Goal: Communication & Community: Participate in discussion

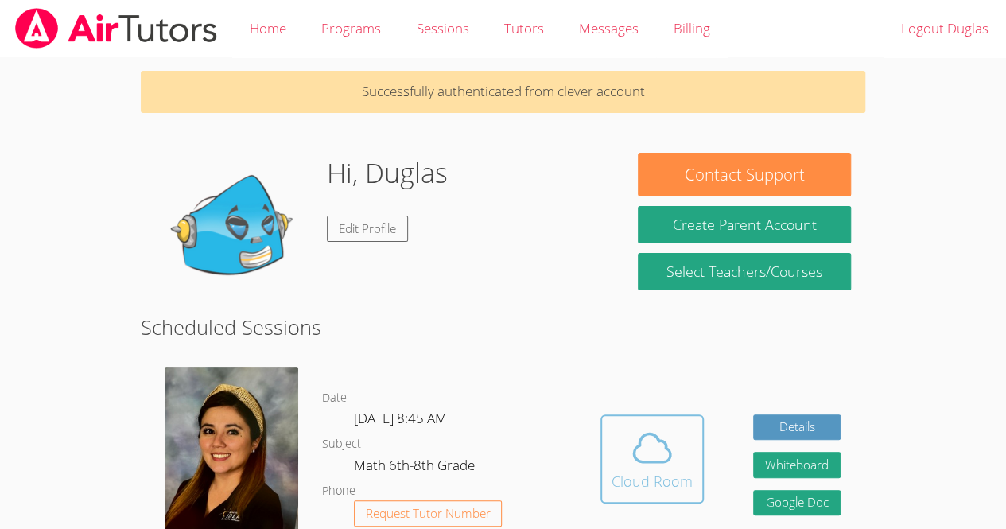
click at [662, 446] on icon at bounding box center [652, 448] width 45 height 45
drag, startPoint x: 667, startPoint y: 465, endPoint x: 606, endPoint y: 89, distance: 381.2
click at [664, 491] on div "Cloud Room" at bounding box center [652, 481] width 81 height 22
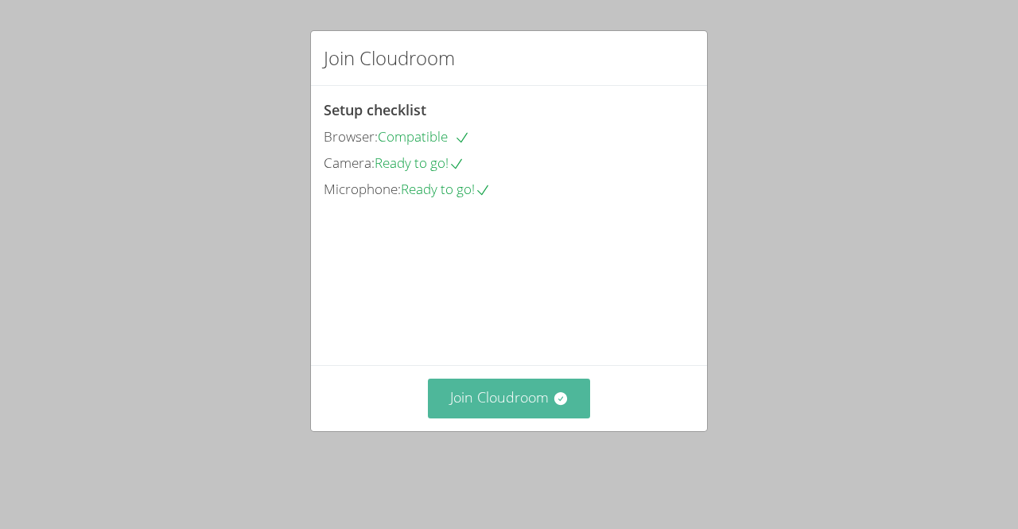
click at [510, 418] on button "Join Cloudroom" at bounding box center [509, 398] width 163 height 39
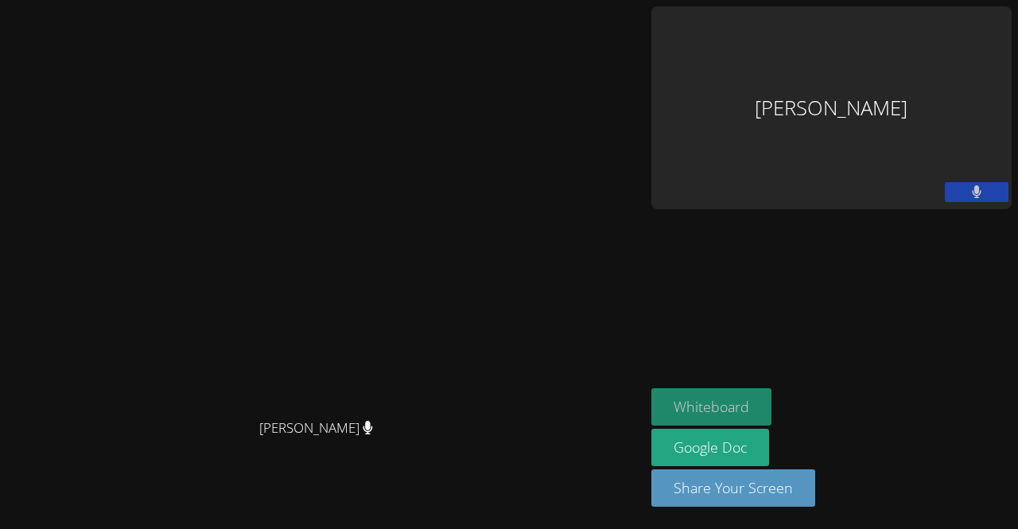
click at [772, 395] on button "Whiteboard" at bounding box center [712, 406] width 120 height 37
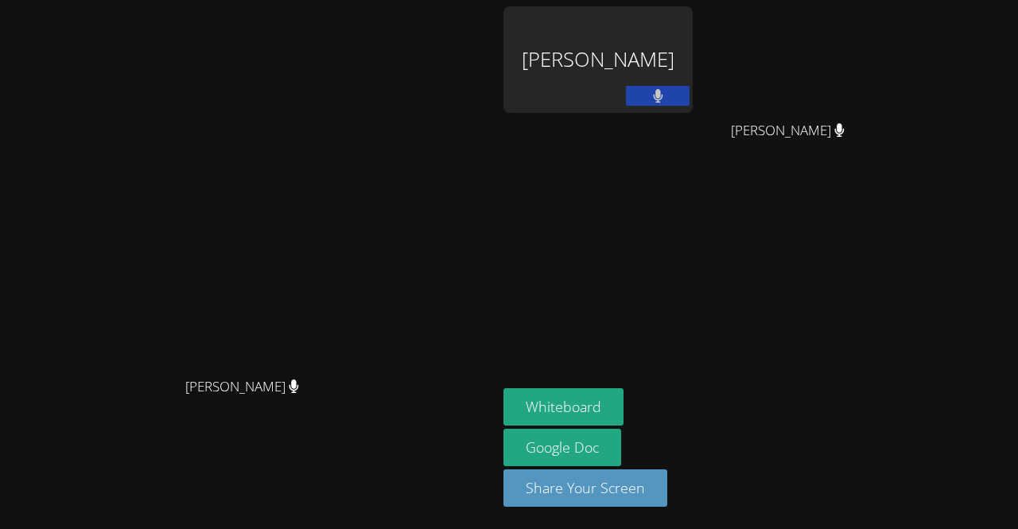
click at [693, 61] on div "Duglas Mejia Solis" at bounding box center [598, 59] width 189 height 107
click at [676, 51] on div "Duglas Mejia Solis" at bounding box center [598, 59] width 189 height 107
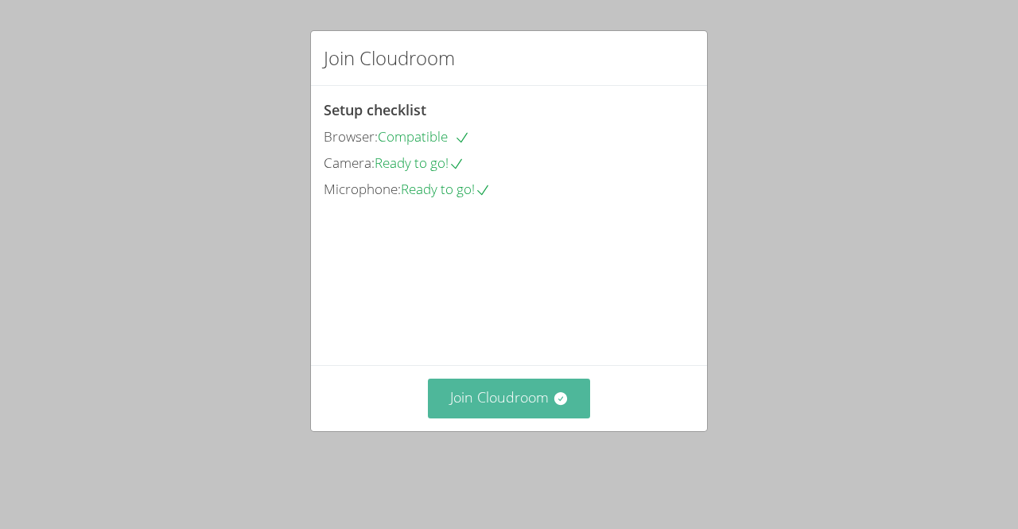
click at [516, 412] on button "Join Cloudroom" at bounding box center [509, 398] width 163 height 39
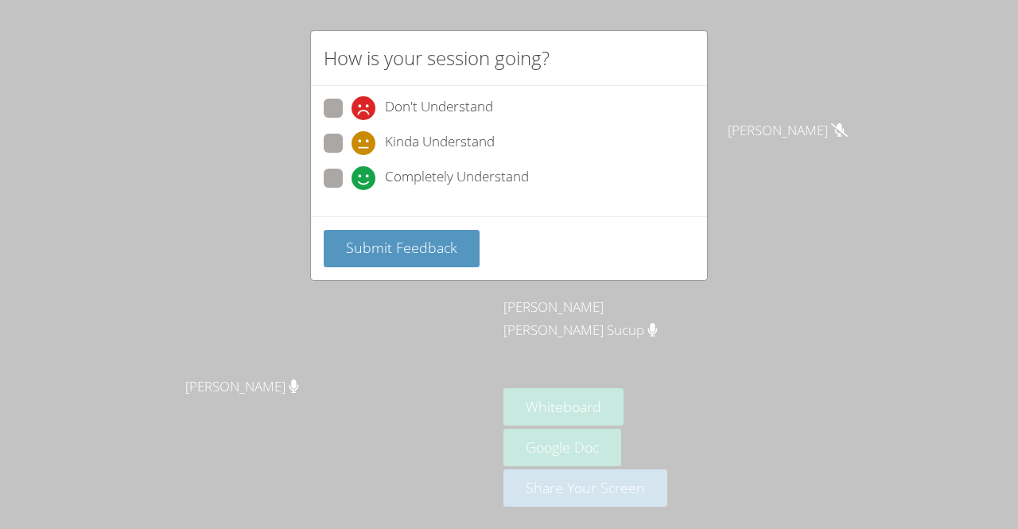
click at [352, 190] on span at bounding box center [352, 190] width 0 height 0
click at [352, 169] on input "Completely Understand" at bounding box center [359, 176] width 14 height 14
radio input "true"
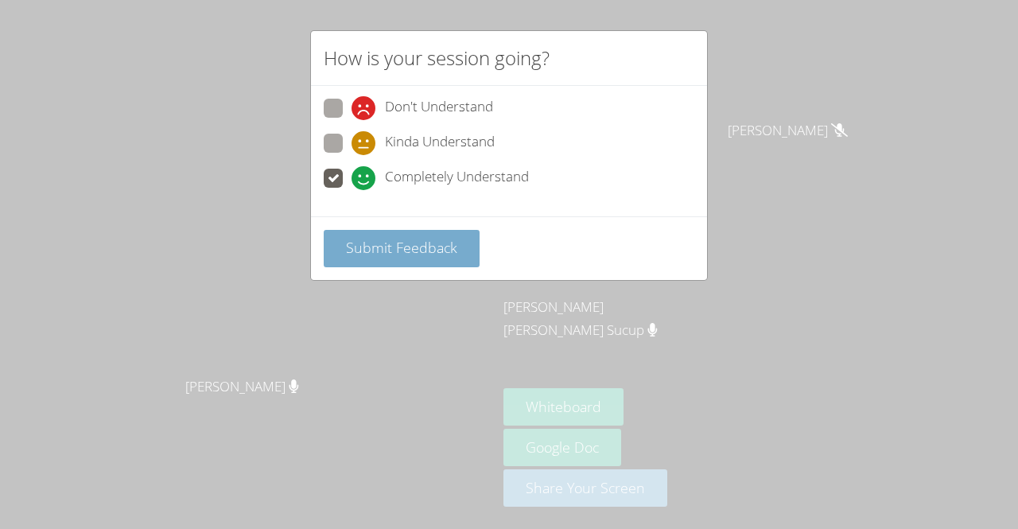
click at [368, 243] on span "Submit Feedback" at bounding box center [401, 247] width 111 height 19
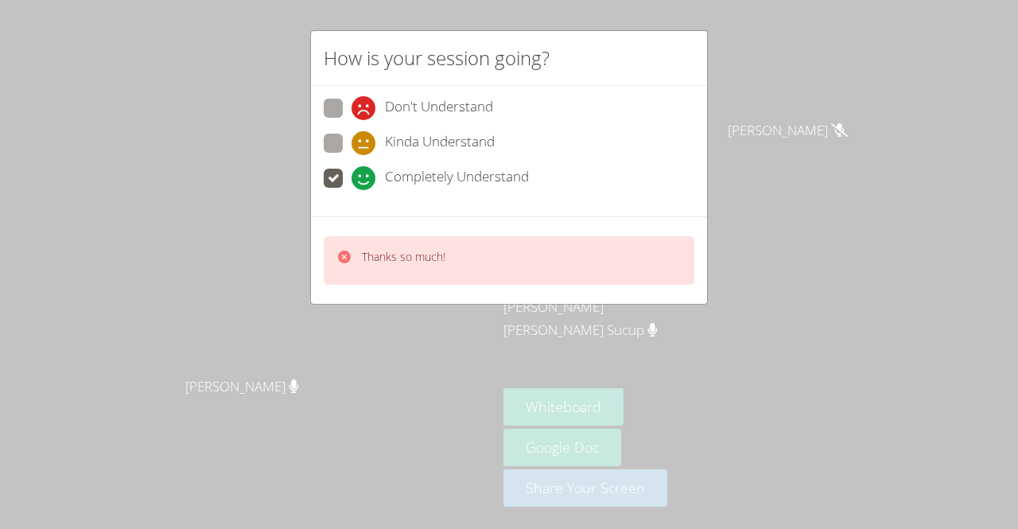
click at [321, 177] on div "Don't Understand Kinda Understand Completely Understand" at bounding box center [509, 151] width 396 height 130
